Goal: Transaction & Acquisition: Subscribe to service/newsletter

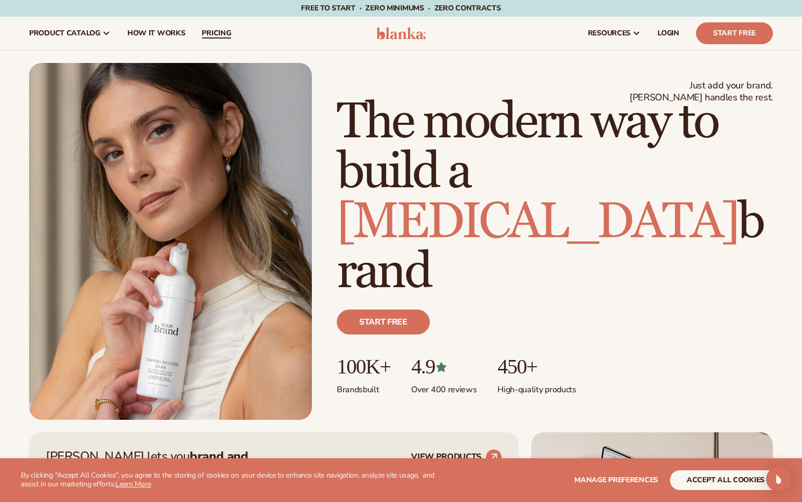
click at [212, 37] on span "pricing" at bounding box center [216, 33] width 29 height 8
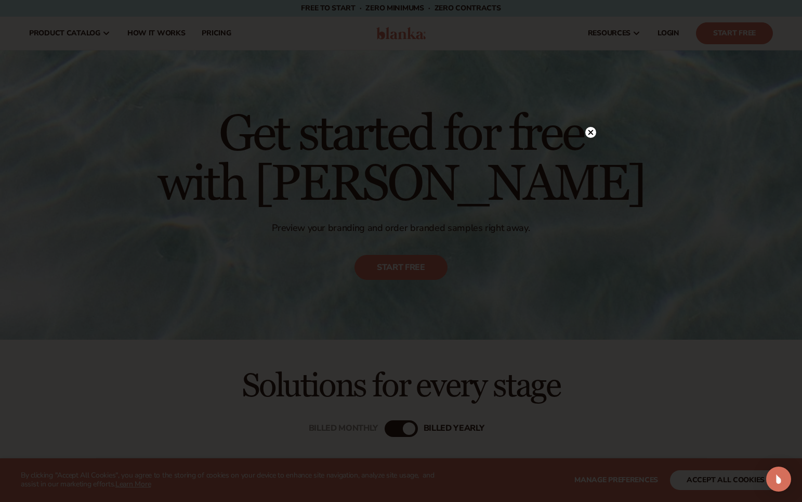
click at [594, 134] on circle at bounding box center [590, 132] width 11 height 11
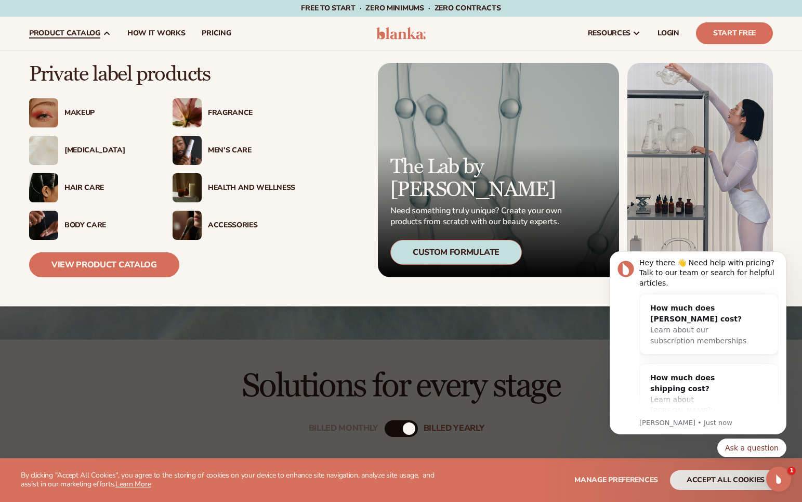
click at [51, 152] on img at bounding box center [43, 150] width 29 height 29
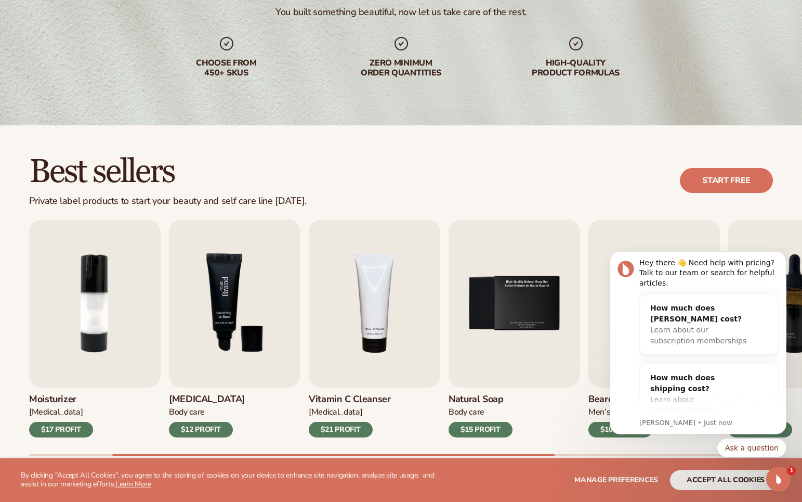
click at [244, 363] on img "3 / 9" at bounding box center [235, 303] width 132 height 168
click at [243, 329] on img "3 / 9" at bounding box center [235, 303] width 132 height 168
click at [220, 428] on div "$12 PROFIT" at bounding box center [201, 430] width 64 height 16
click at [216, 337] on img "3 / 9" at bounding box center [235, 303] width 132 height 168
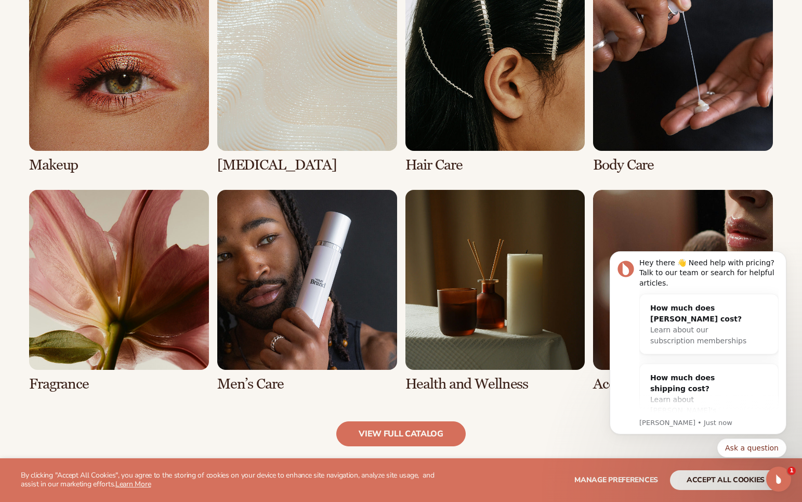
scroll to position [811, 0]
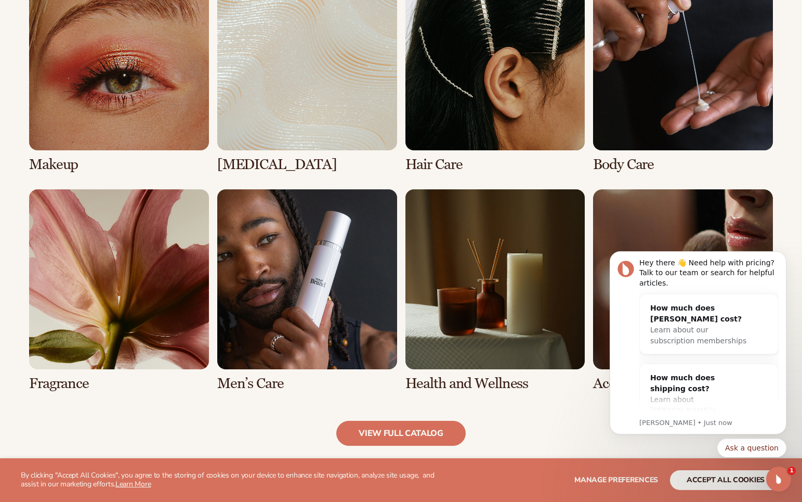
click at [334, 122] on link "2 / 8" at bounding box center [307, 72] width 180 height 202
click at [274, 161] on link "2 / 8" at bounding box center [307, 72] width 180 height 202
click at [448, 439] on link "view full catalog" at bounding box center [400, 433] width 129 height 25
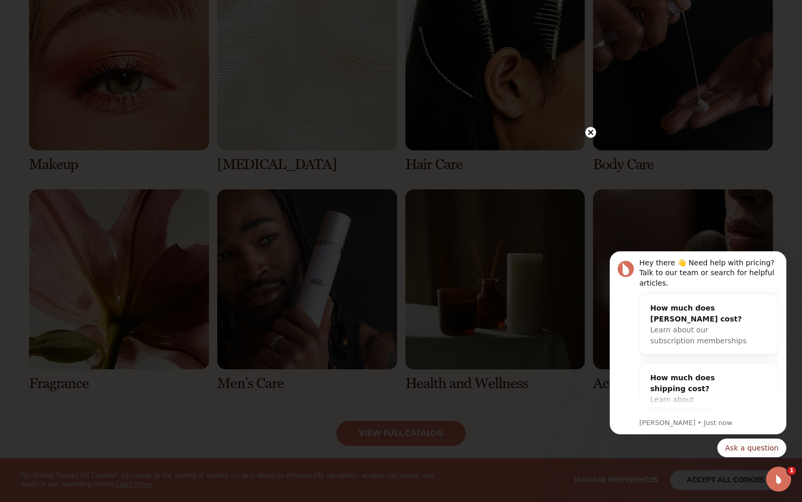
click at [590, 135] on circle at bounding box center [590, 132] width 11 height 11
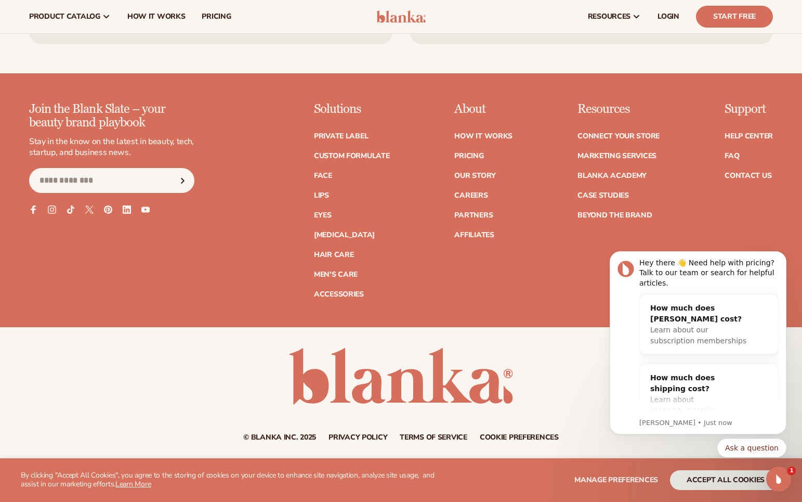
scroll to position [1844, 0]
click at [324, 194] on link "Lips" at bounding box center [321, 195] width 15 height 7
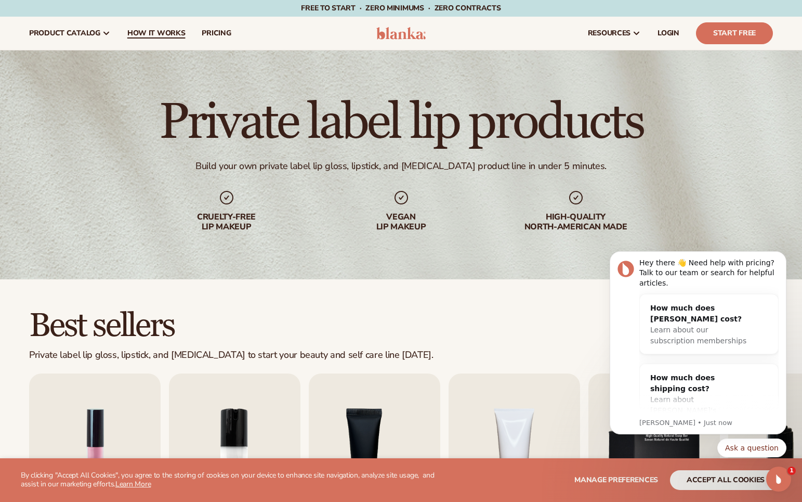
click at [168, 31] on span "How It Works" at bounding box center [156, 33] width 58 height 8
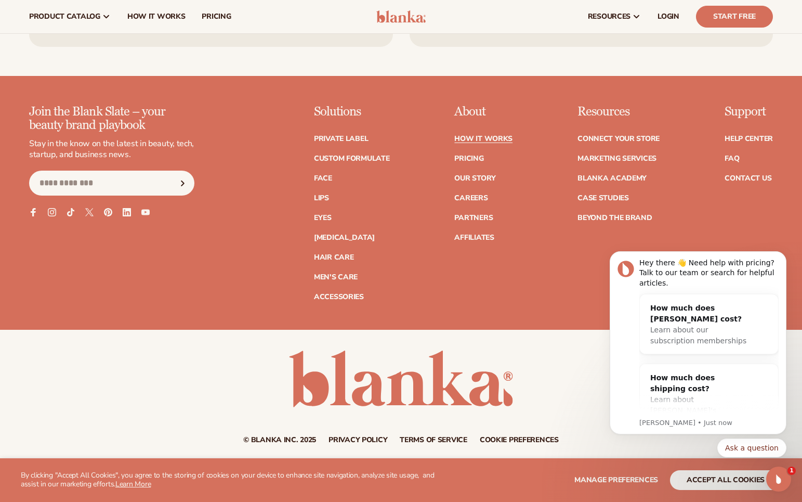
scroll to position [2203, 0]
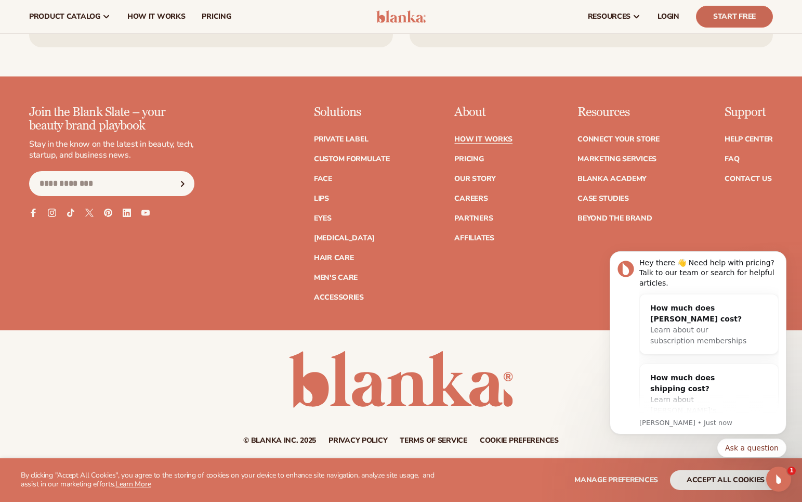
click at [732, 20] on link "Start Free" at bounding box center [734, 17] width 77 height 22
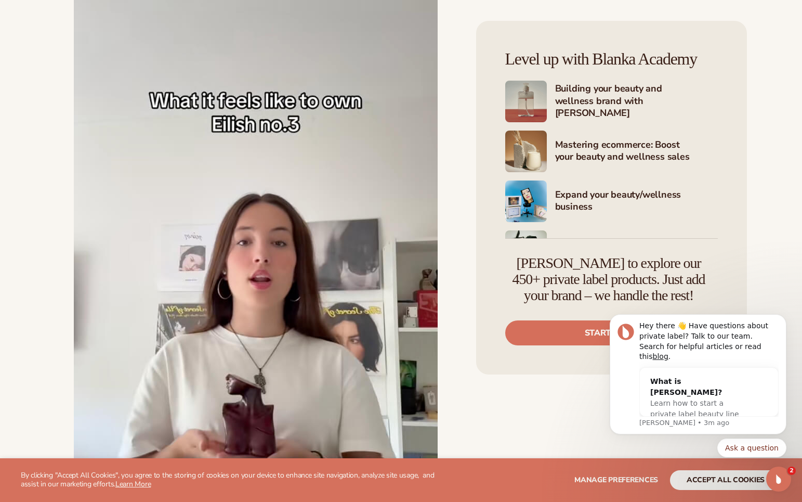
scroll to position [2207, 0]
